Goal: Task Accomplishment & Management: Use online tool/utility

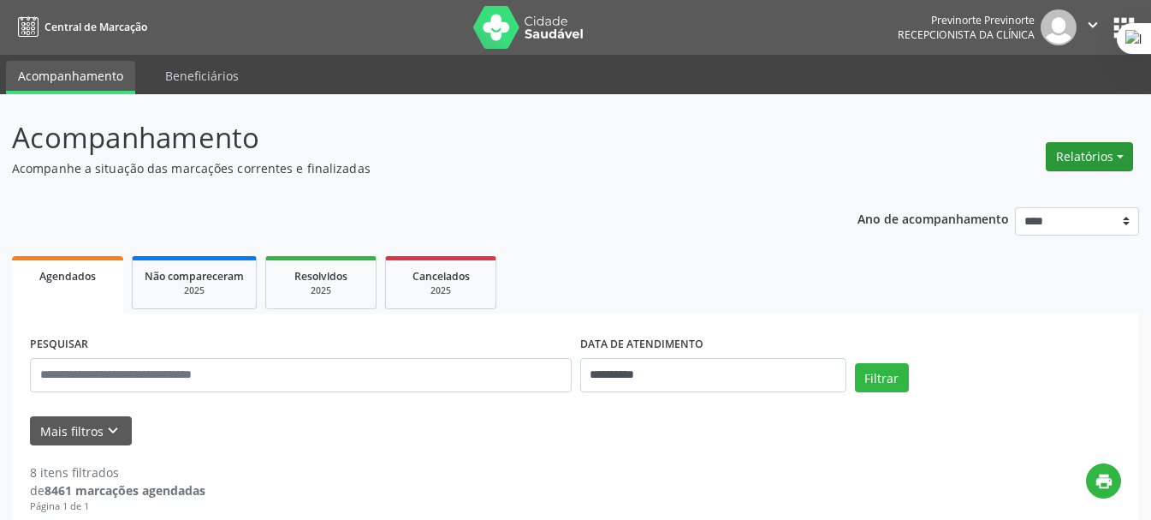
click at [1078, 154] on button "Relatórios" at bounding box center [1089, 156] width 87 height 29
click at [1037, 188] on link "Agendamentos" at bounding box center [1042, 193] width 184 height 24
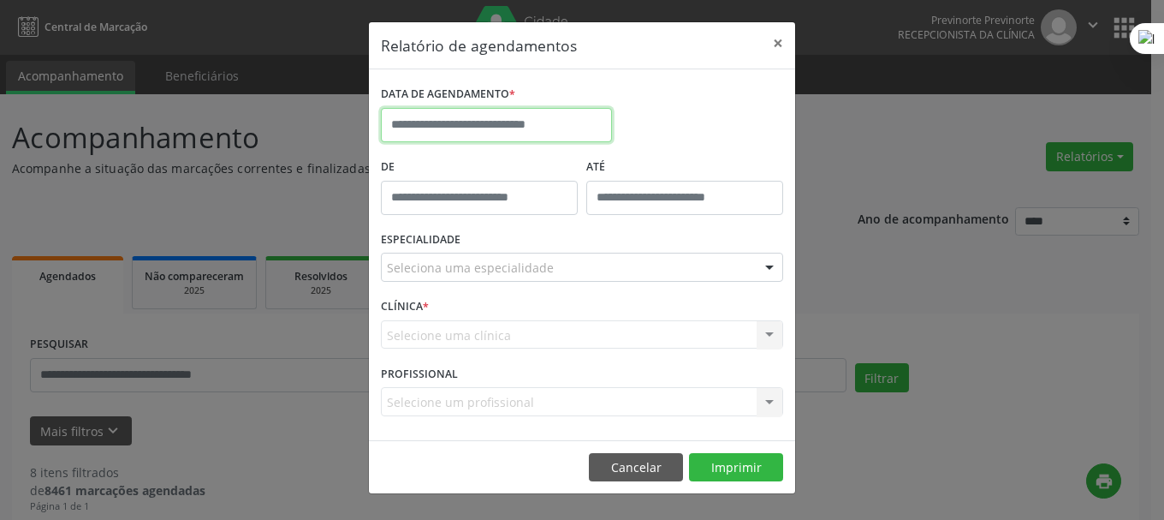
drag, startPoint x: 453, startPoint y: 127, endPoint x: 526, endPoint y: 182, distance: 92.3
click at [453, 128] on input "text" at bounding box center [496, 125] width 231 height 34
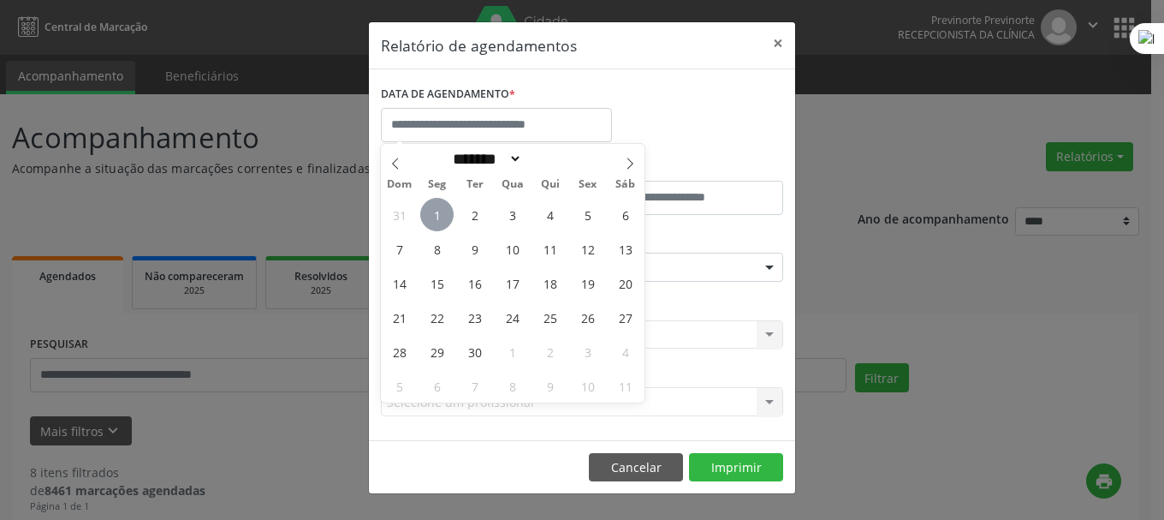
click at [445, 218] on span "1" at bounding box center [436, 214] width 33 height 33
type input "**********"
click at [446, 212] on span "1" at bounding box center [436, 214] width 33 height 33
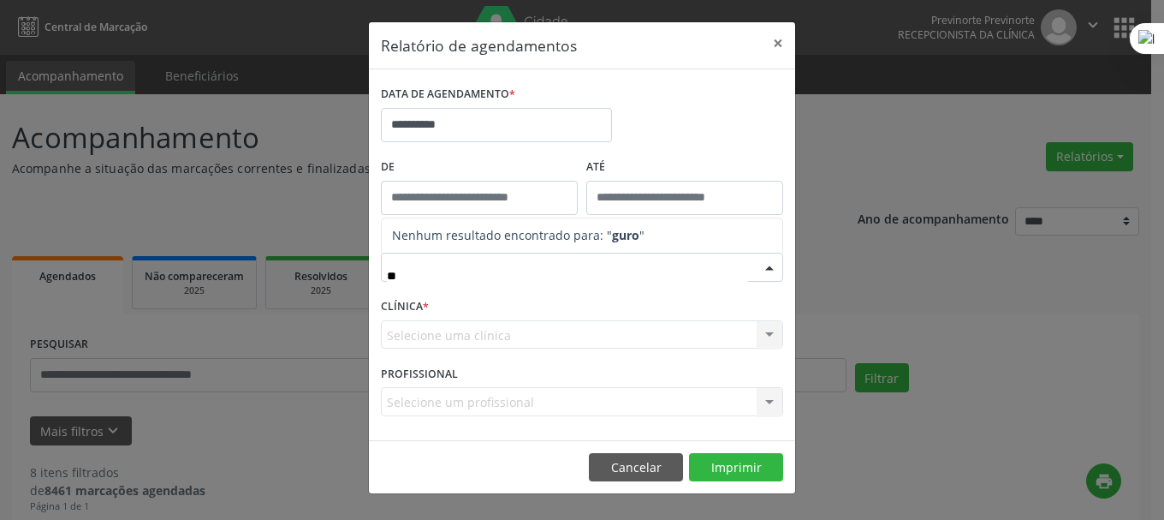
type input "*"
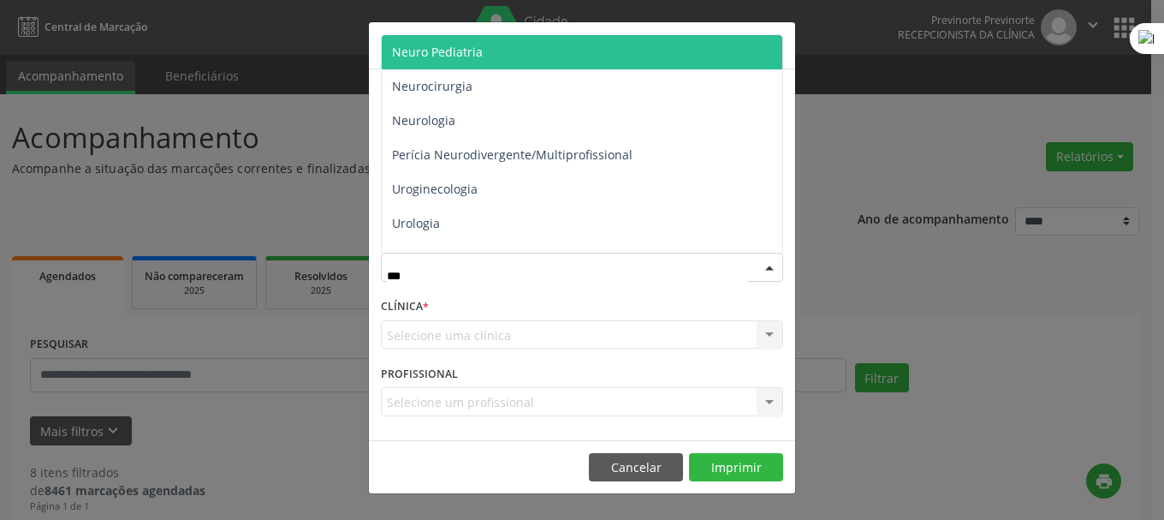
type input "****"
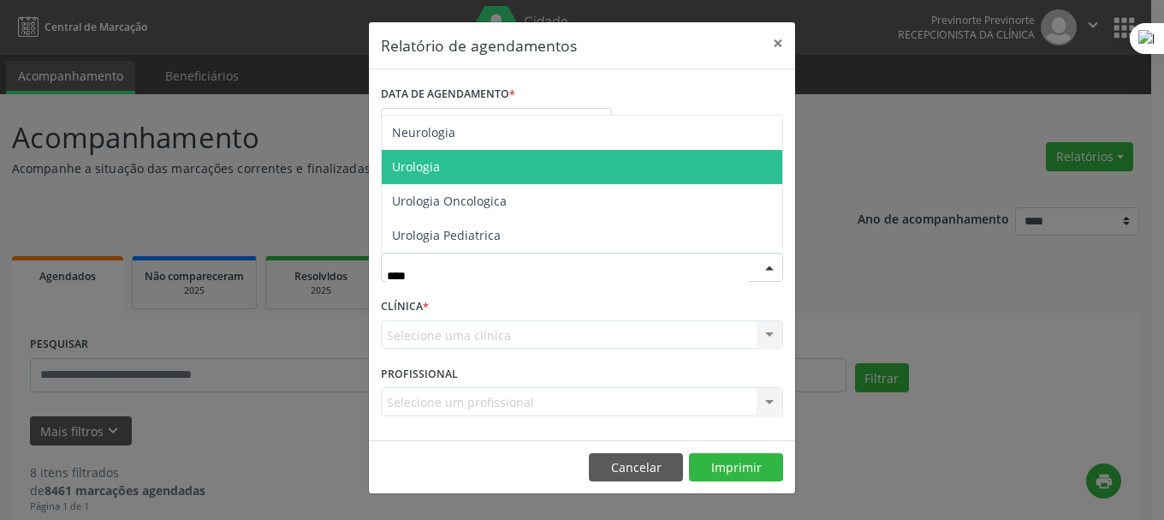
click at [497, 158] on span "Urologia" at bounding box center [582, 167] width 401 height 34
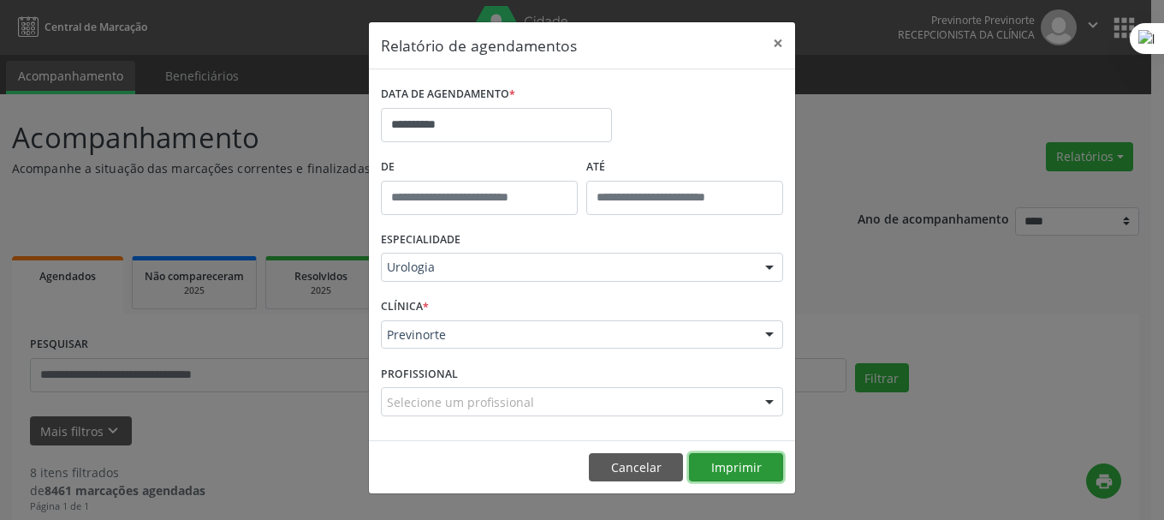
click at [735, 472] on button "Imprimir" at bounding box center [736, 467] width 94 height 29
